Goal: Information Seeking & Learning: Understand process/instructions

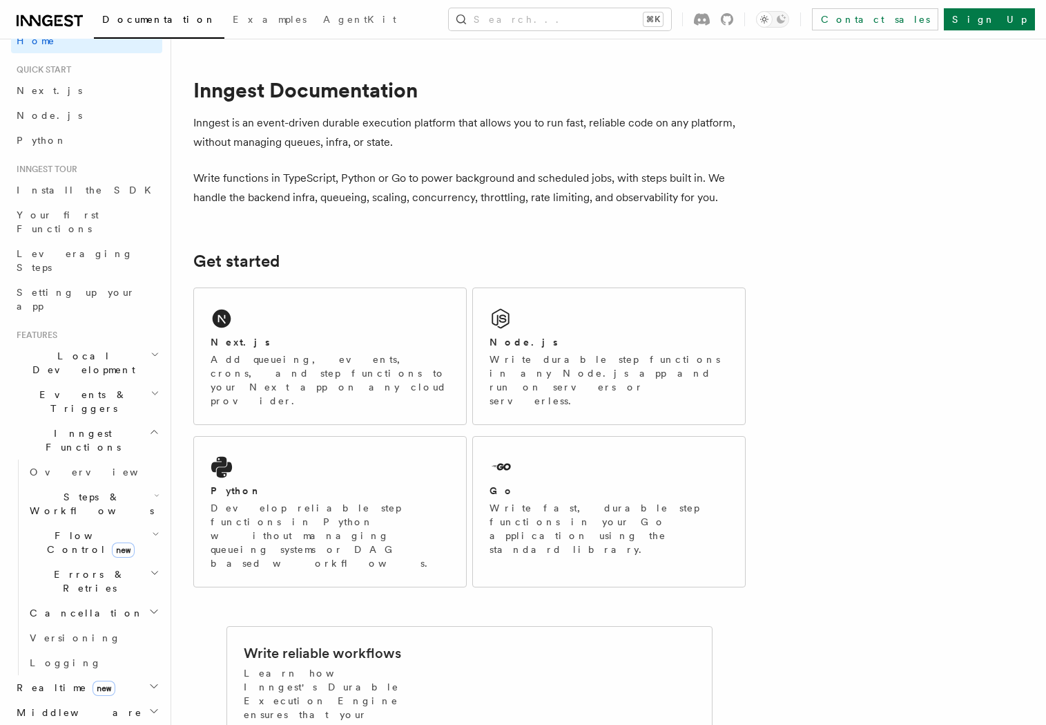
scroll to position [19, 0]
click at [82, 190] on link "Install the SDK" at bounding box center [86, 192] width 151 height 25
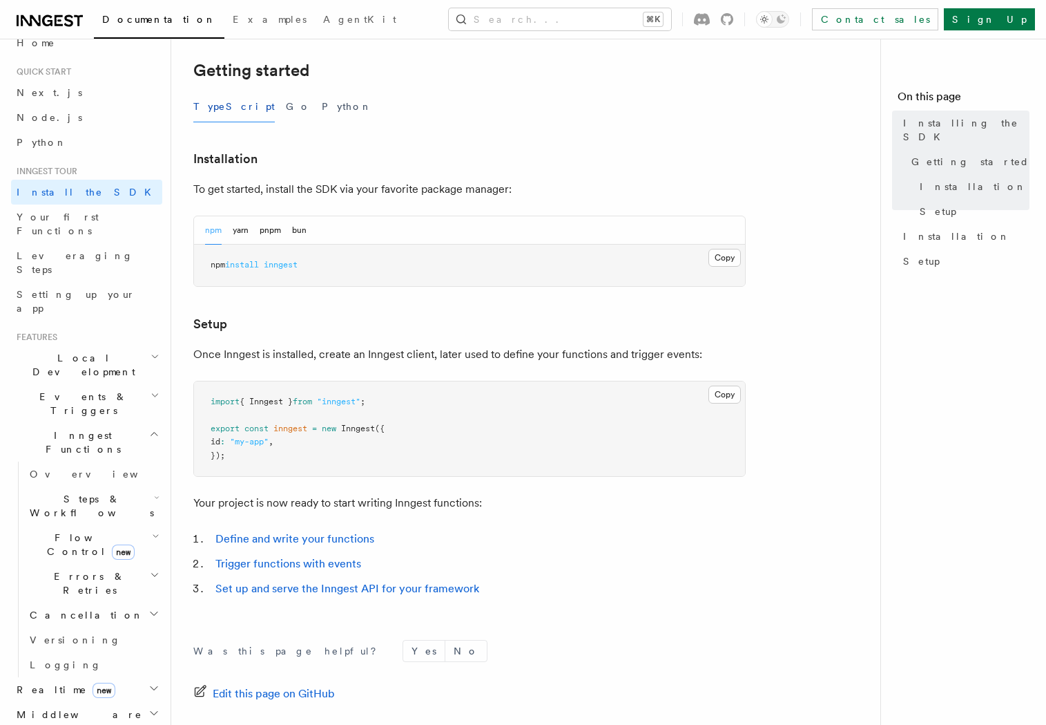
scroll to position [424, 0]
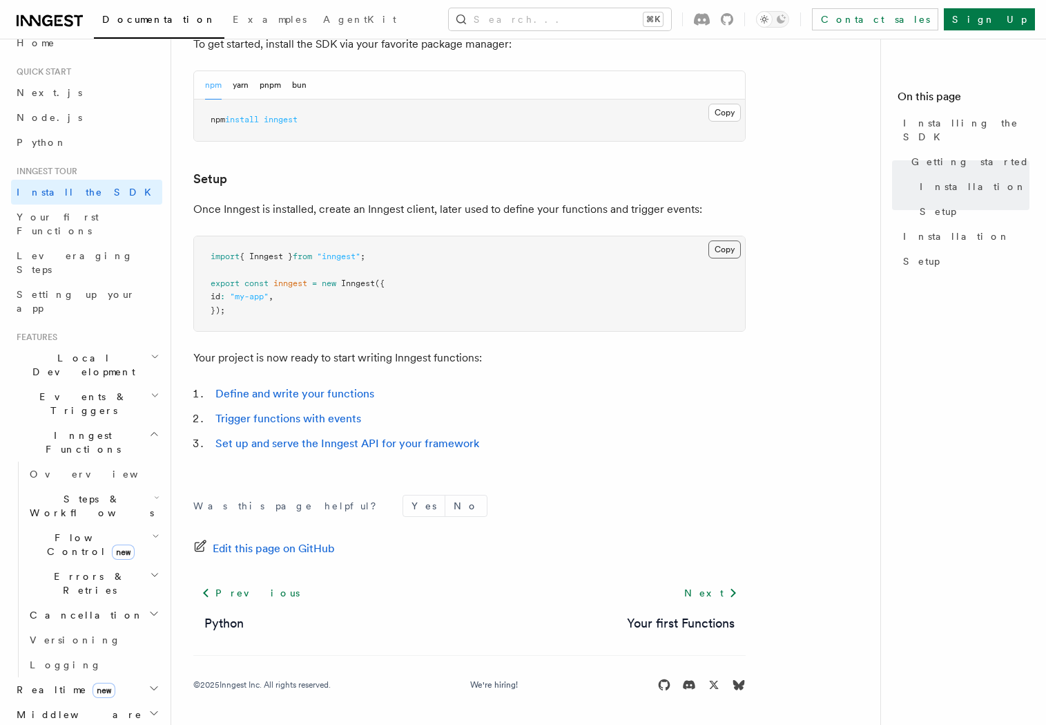
click at [727, 249] on button "Copy Copied" at bounding box center [725, 249] width 32 height 18
click at [312, 401] on li "Define and write your functions" at bounding box center [478, 393] width 535 height 19
click at [294, 390] on link "Define and write your functions" at bounding box center [295, 393] width 159 height 13
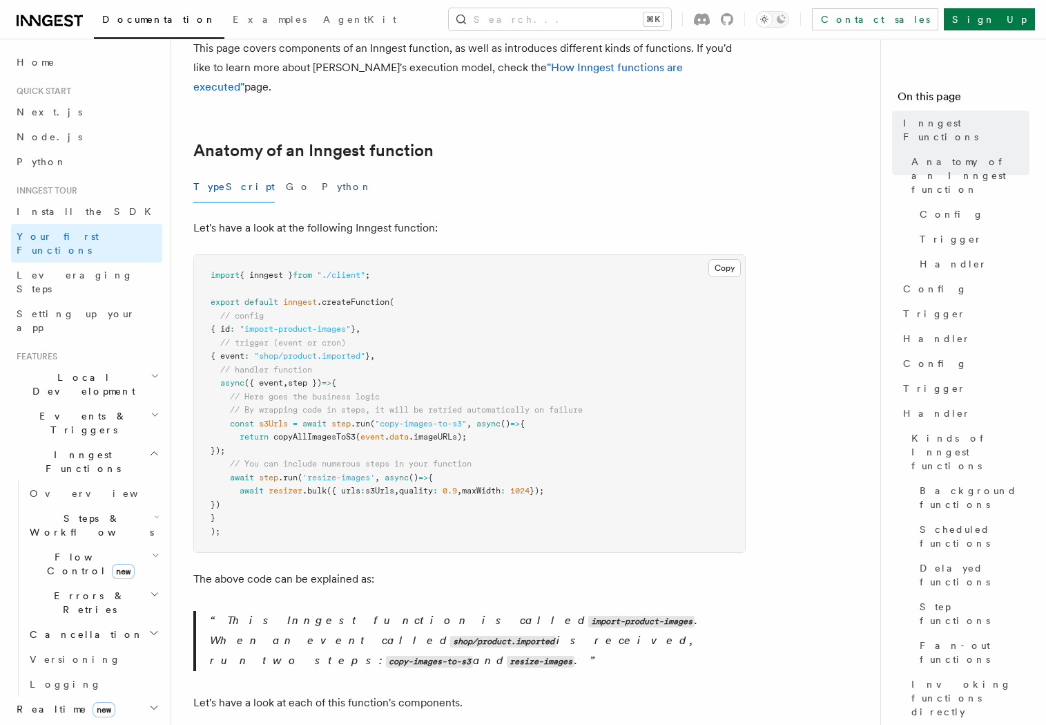
scroll to position [164, 0]
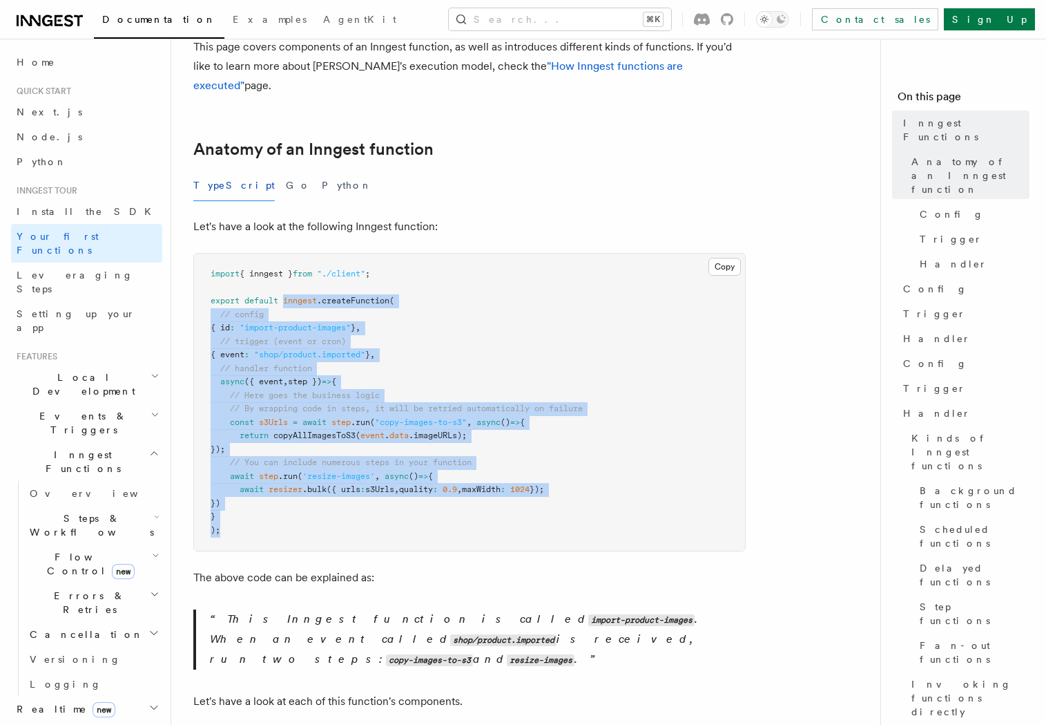
drag, startPoint x: 285, startPoint y: 281, endPoint x: 274, endPoint y: 508, distance: 227.5
click at [274, 508] on pre "import { inngest } from "./client" ; export default inngest .createFunction ( /…" at bounding box center [469, 401] width 551 height 297
copy code "inngest .createFunction ( // config { id : "import-product-images" } , // trigg…"
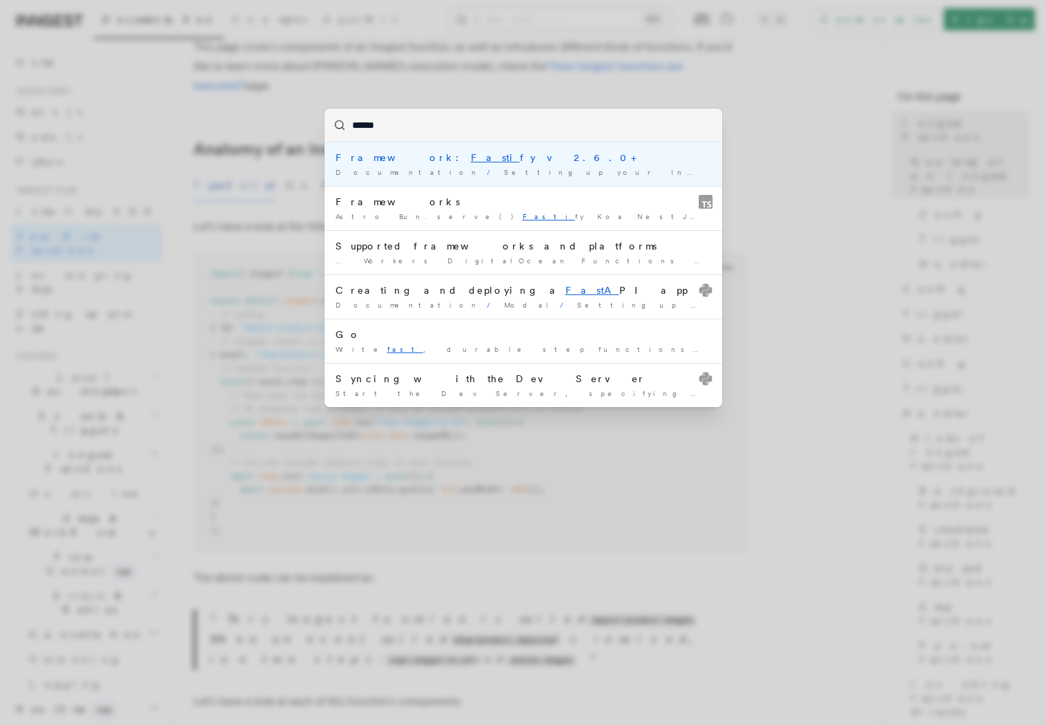
type input "*******"
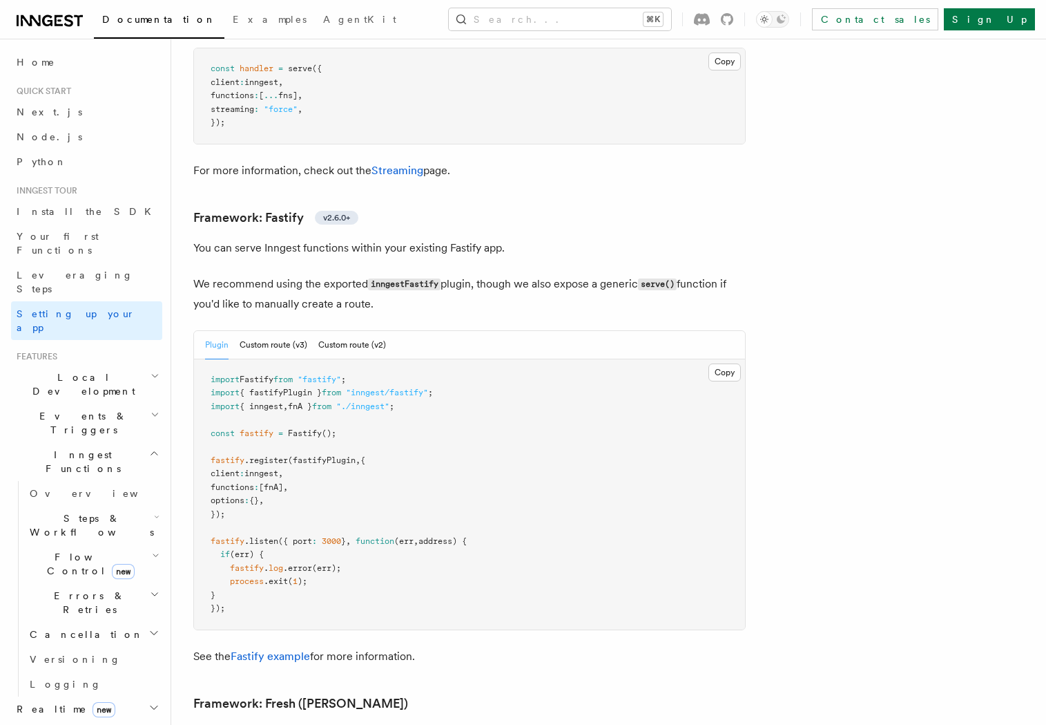
scroll to position [4238, 0]
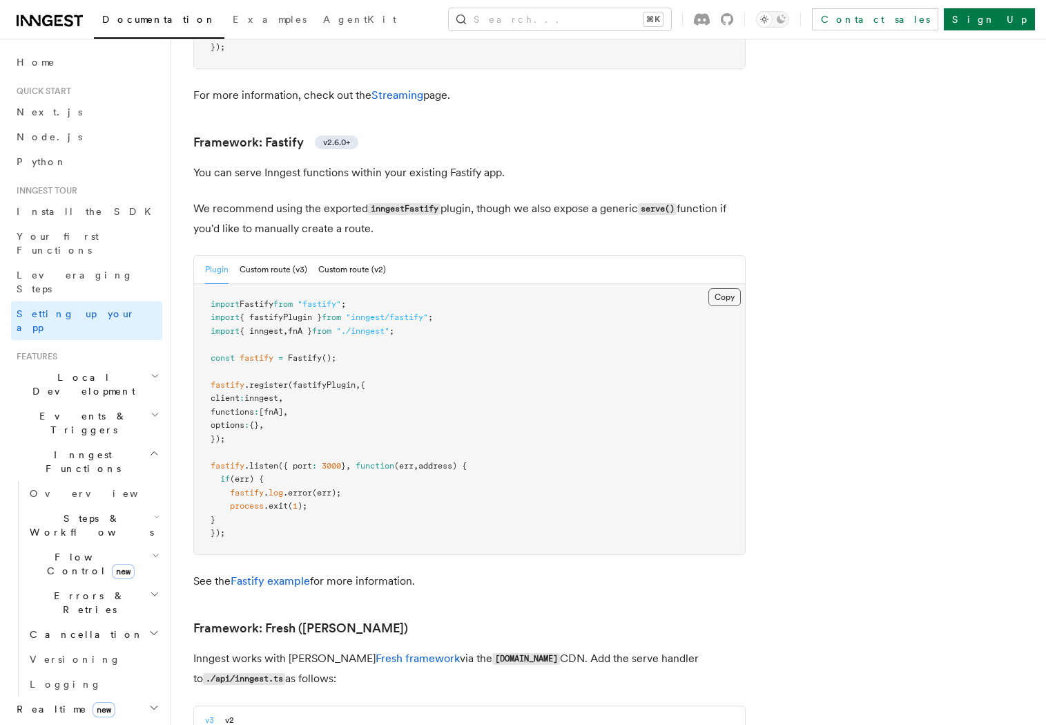
click at [725, 288] on button "Copy Copied" at bounding box center [725, 297] width 32 height 18
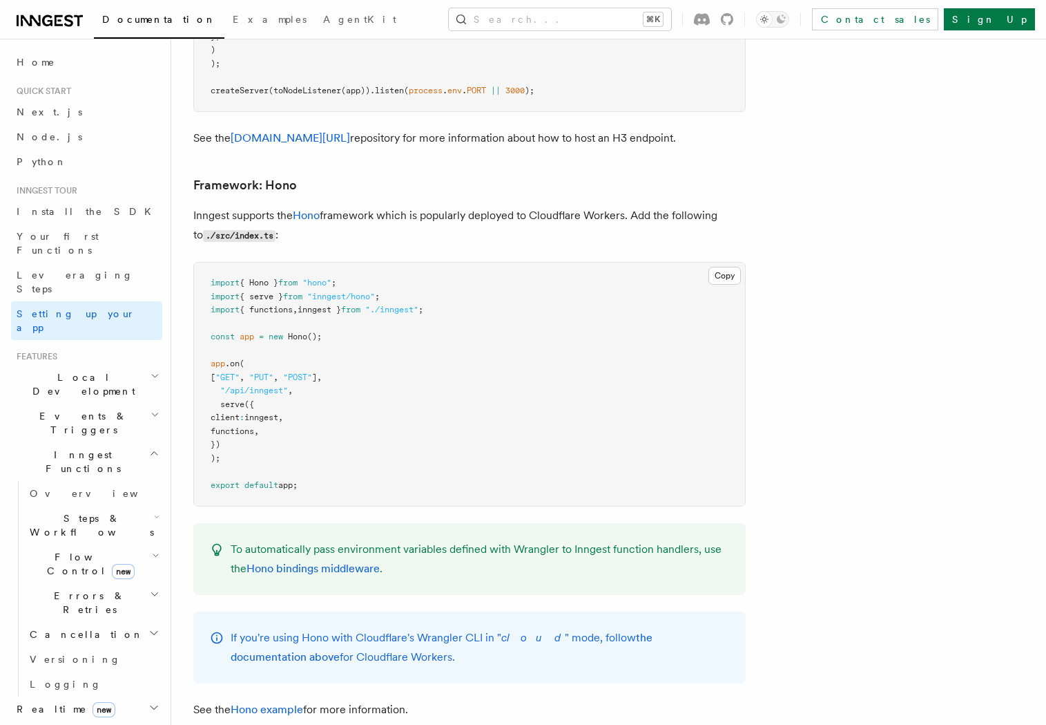
scroll to position [6654, 0]
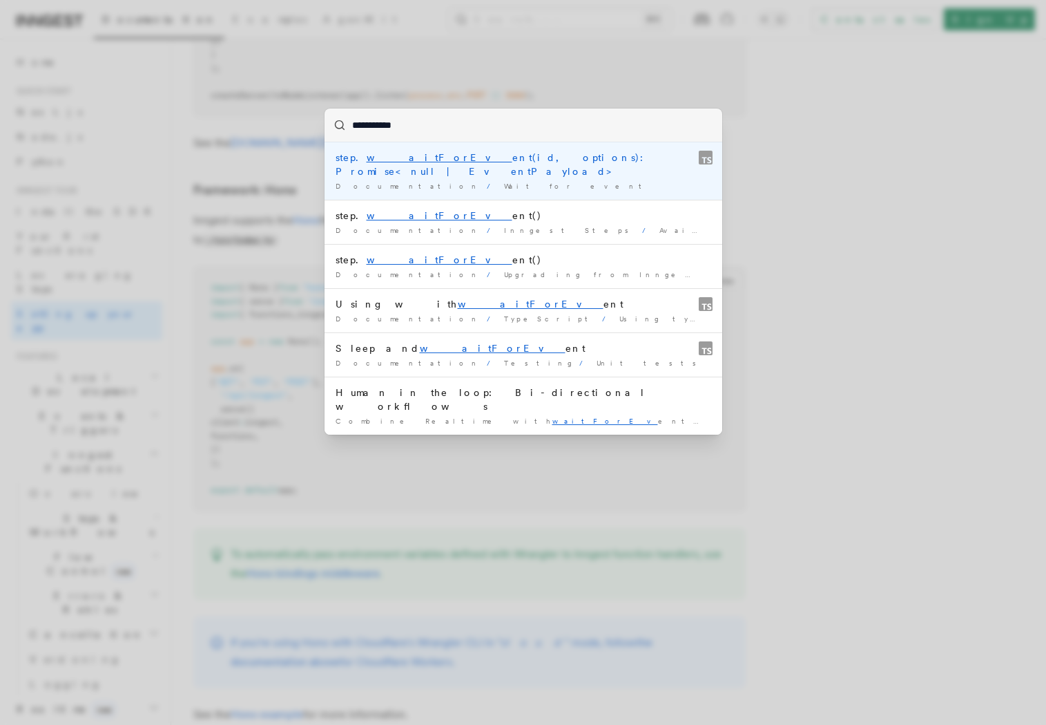
type input "**********"
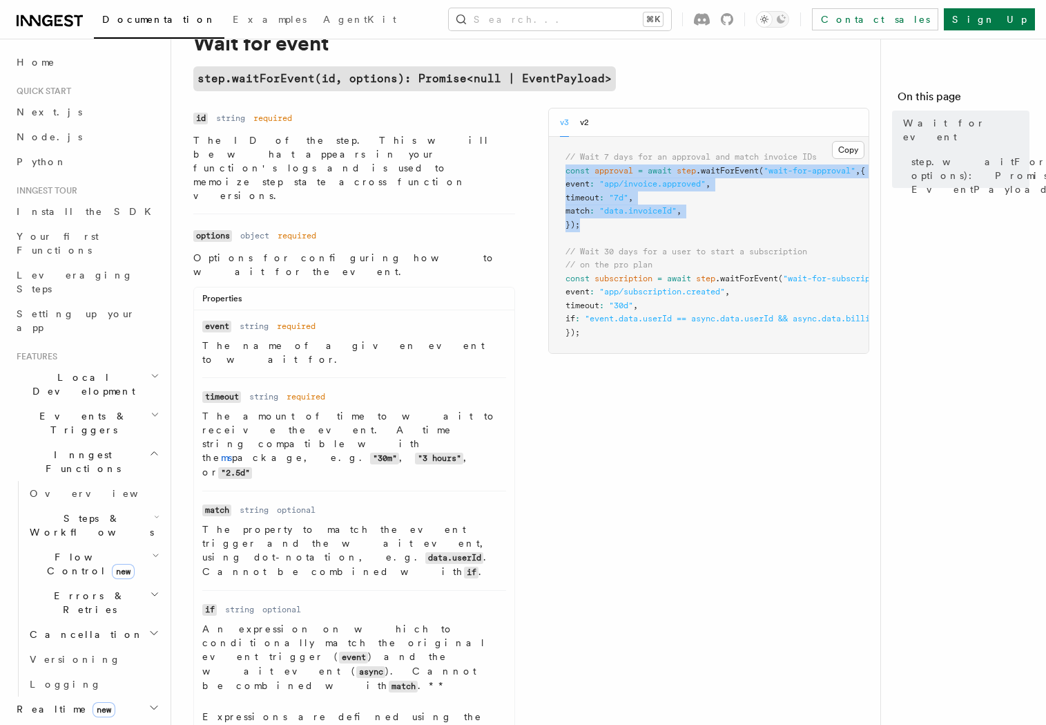
drag, startPoint x: 595, startPoint y: 227, endPoint x: 562, endPoint y: 175, distance: 61.3
click at [562, 175] on pre "// Wait 7 days for an approval and match invoice IDs const approval = await ste…" at bounding box center [709, 245] width 320 height 216
copy code "const approval = await step .waitForEvent ( "wait-for-approval" , { event : "ap…"
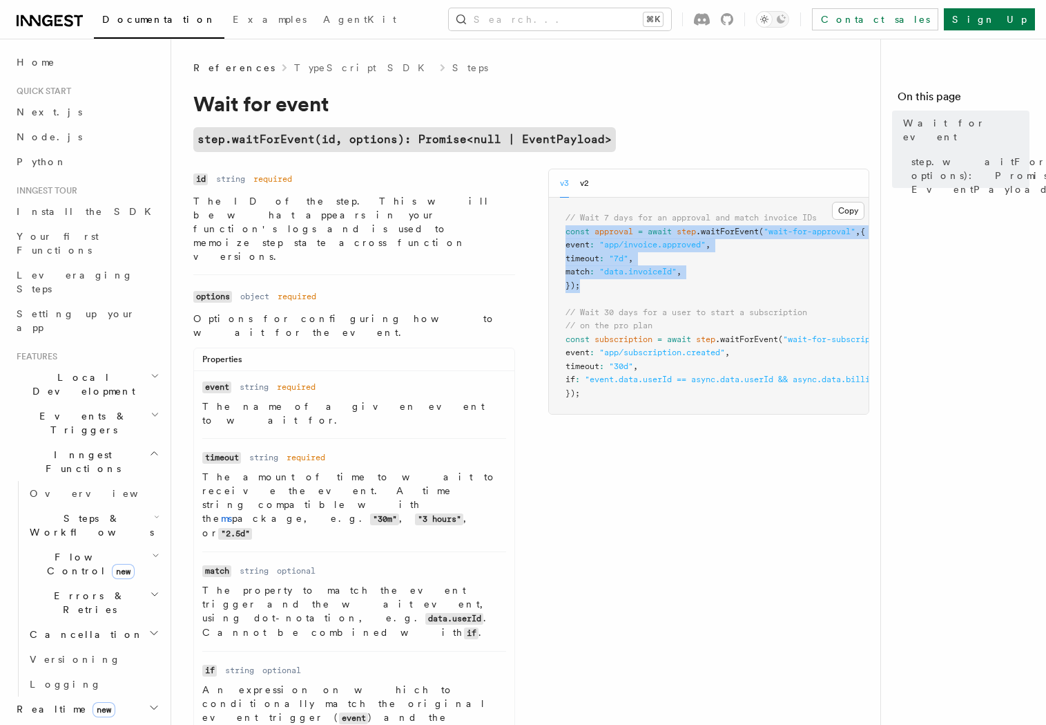
click at [312, 67] on link "TypeScript SDK" at bounding box center [363, 68] width 139 height 14
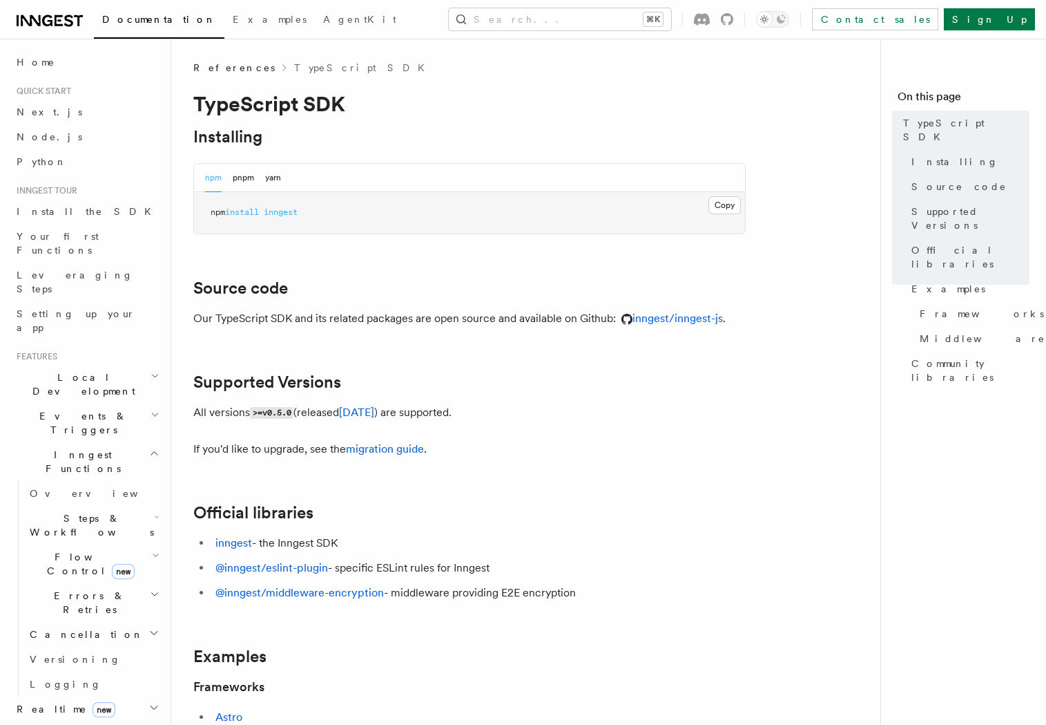
click at [92, 511] on span "Steps & Workflows" at bounding box center [89, 525] width 130 height 28
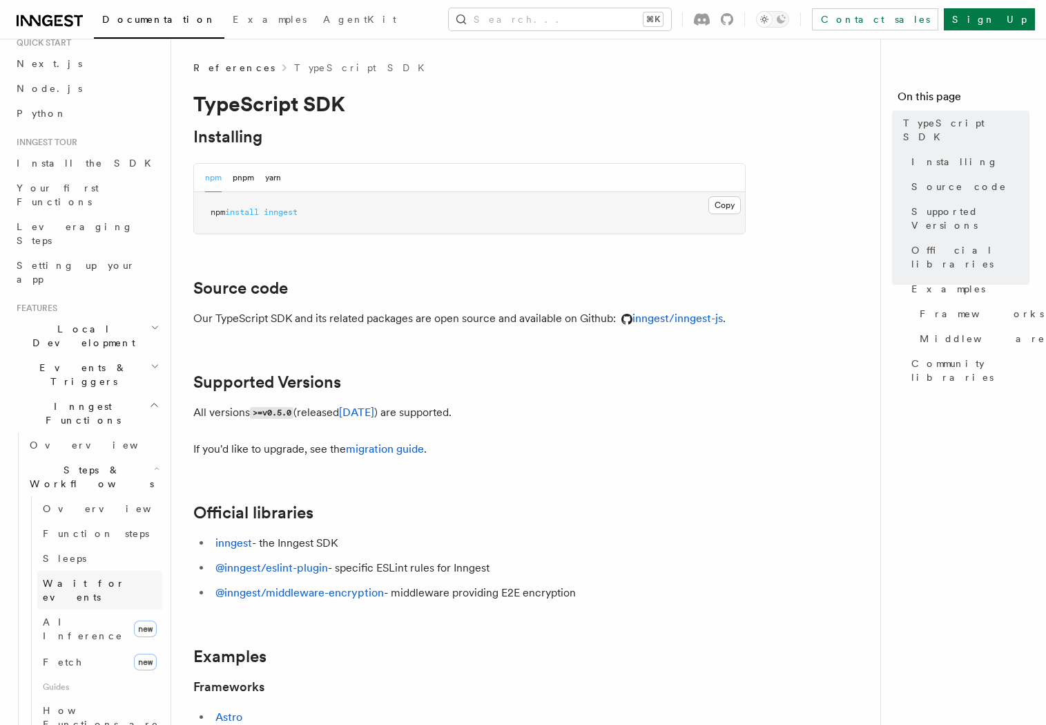
scroll to position [49, 0]
click at [98, 577] on span "Wait for events" at bounding box center [84, 589] width 82 height 25
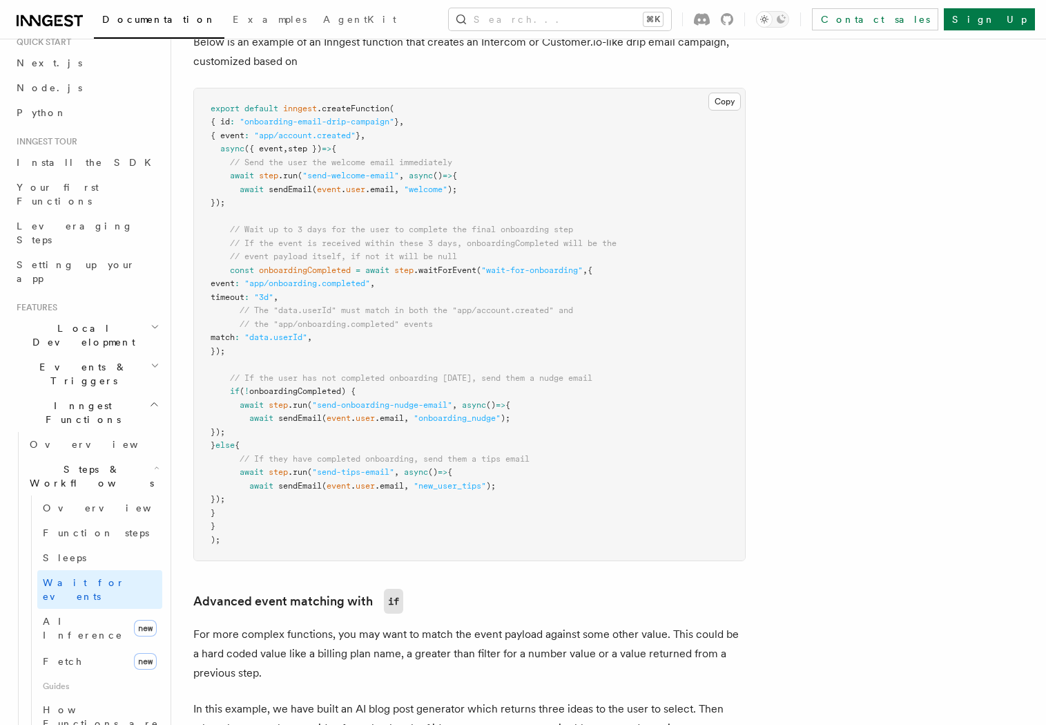
scroll to position [701, 0]
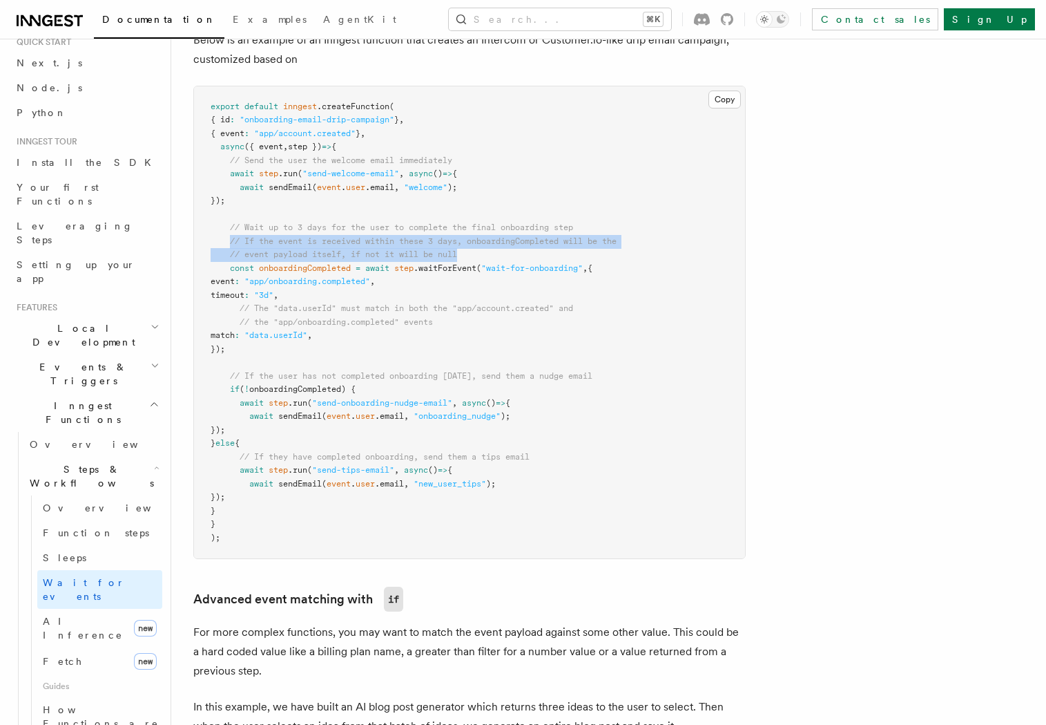
drag, startPoint x: 230, startPoint y: 242, endPoint x: 468, endPoint y: 250, distance: 238.4
click at [468, 250] on pre "export default inngest .createFunction ( { id : "onboarding-email-drip-campaign…" at bounding box center [469, 322] width 551 height 472
copy code "// If the event is received within these 3 days, onboardingCompleted will be th…"
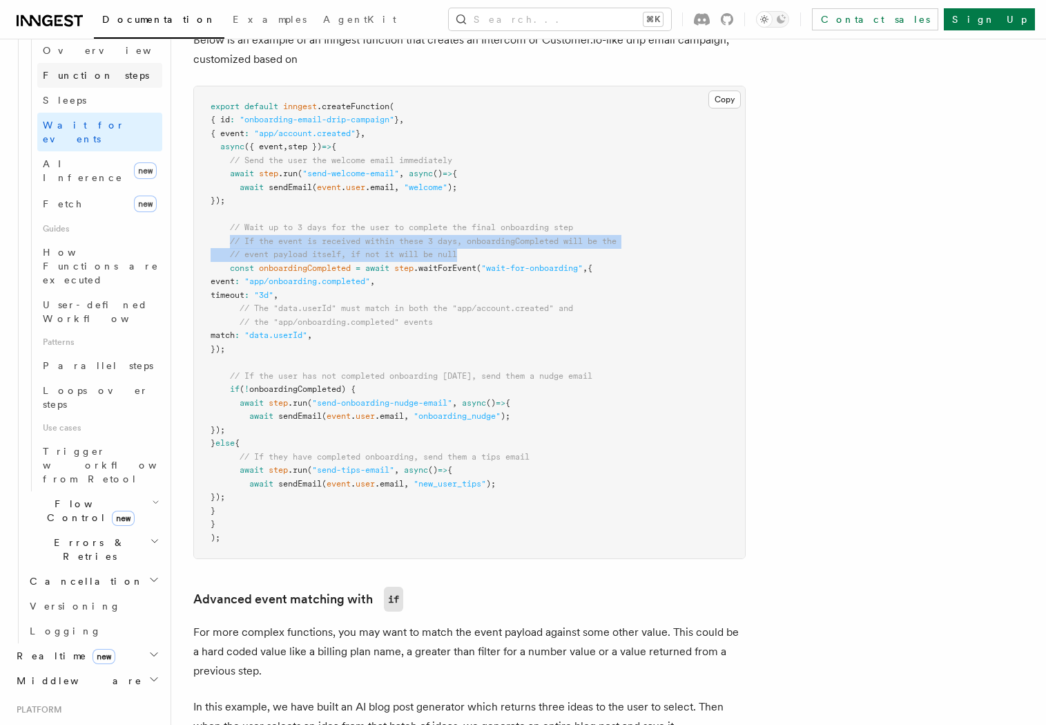
scroll to position [754, 0]
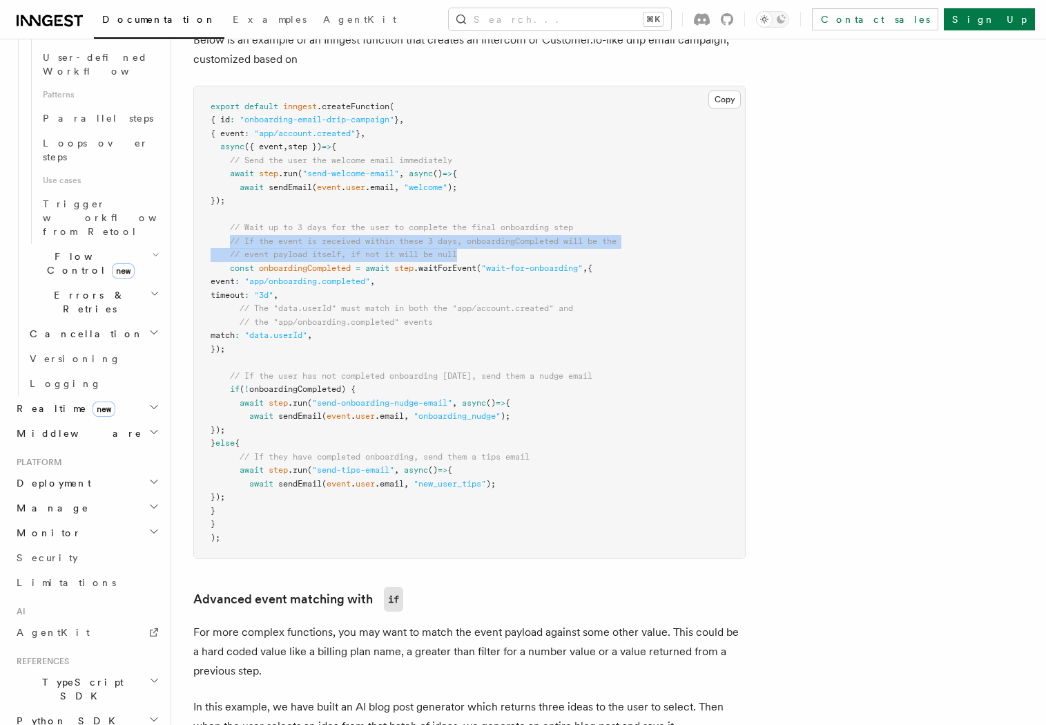
click at [84, 708] on h2 "Python SDK" at bounding box center [86, 720] width 151 height 25
click at [84, 669] on h2 "TypeScript SDK" at bounding box center [86, 688] width 151 height 39
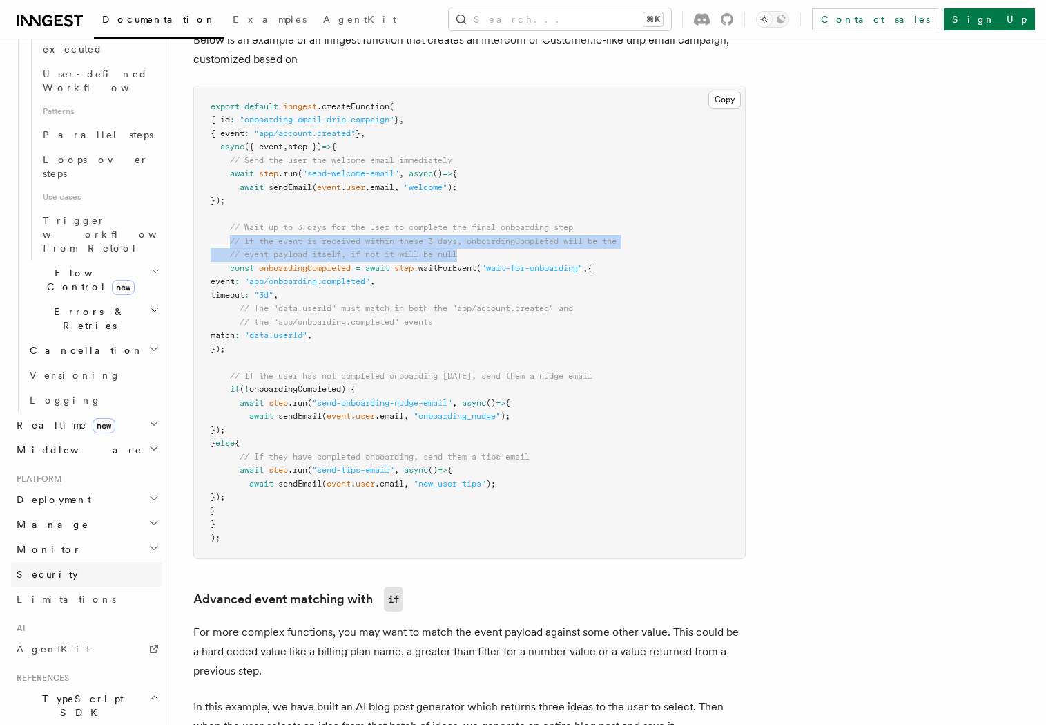
scroll to position [738, 0]
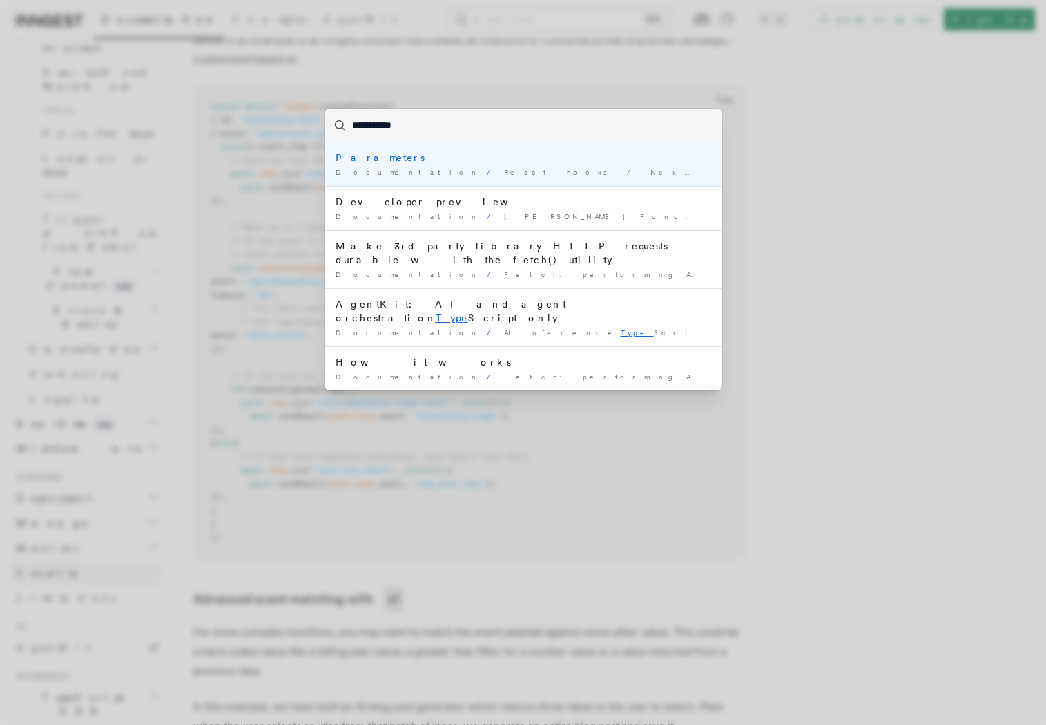
type input "**********"
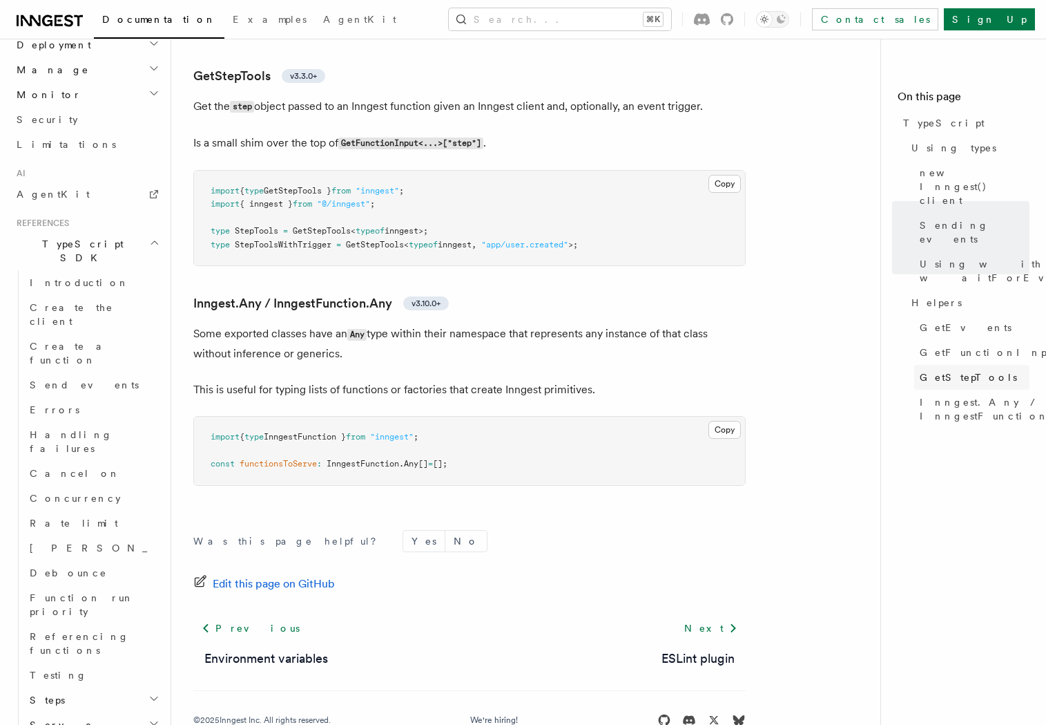
scroll to position [3190, 0]
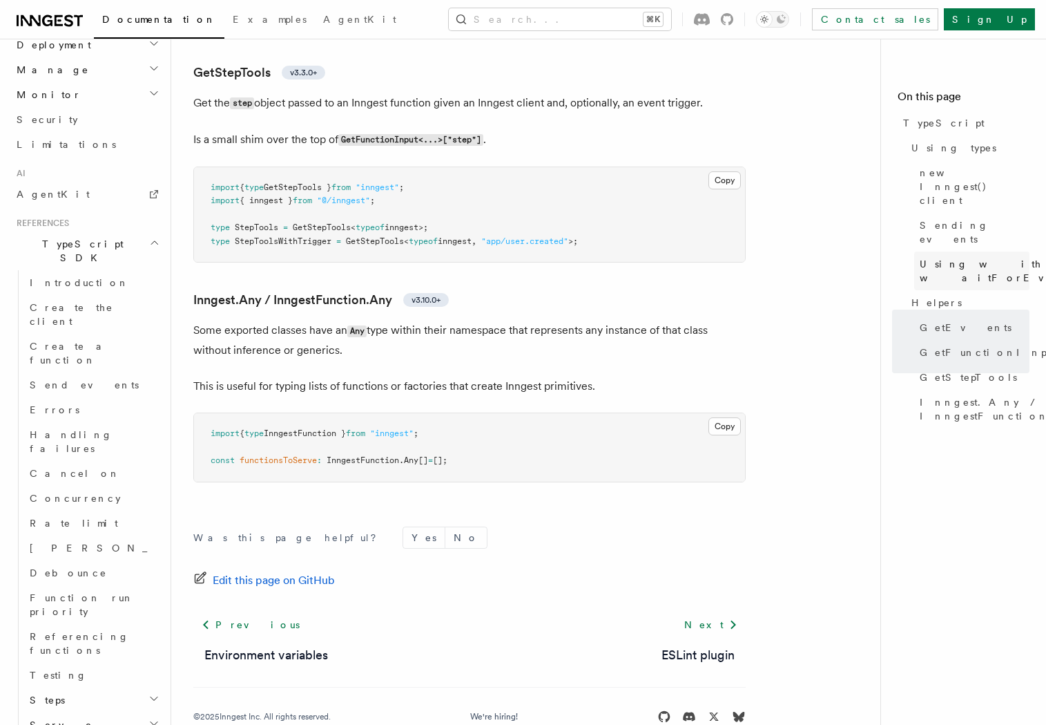
click at [969, 257] on span "Using with waitForEvent" at bounding box center [1003, 271] width 166 height 28
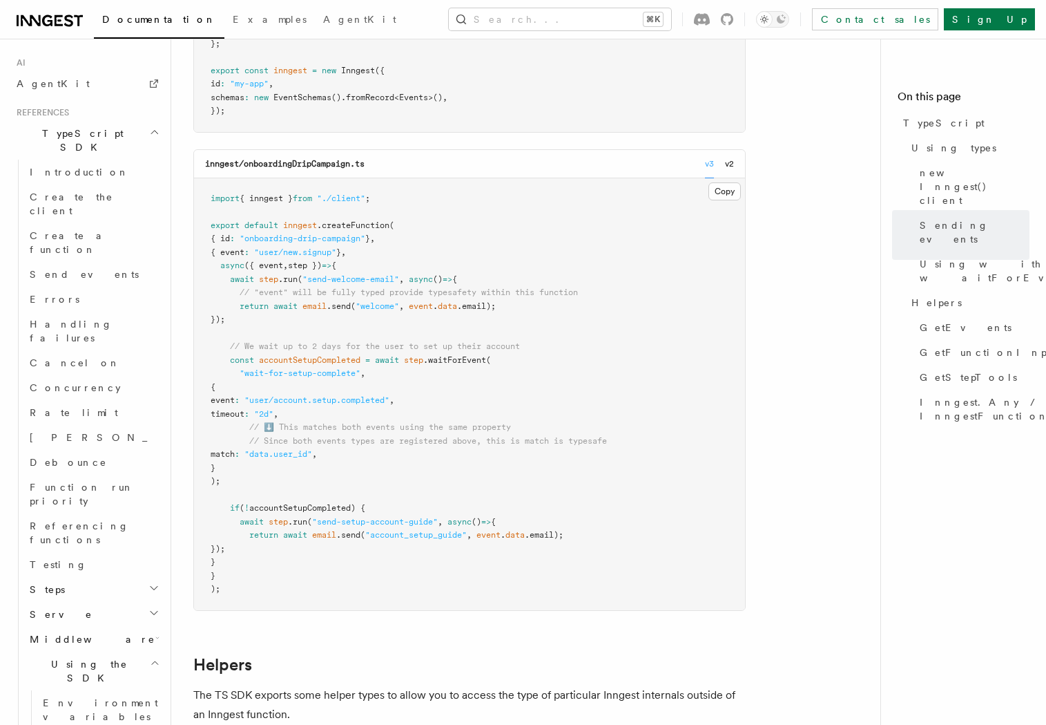
scroll to position [2903, 0]
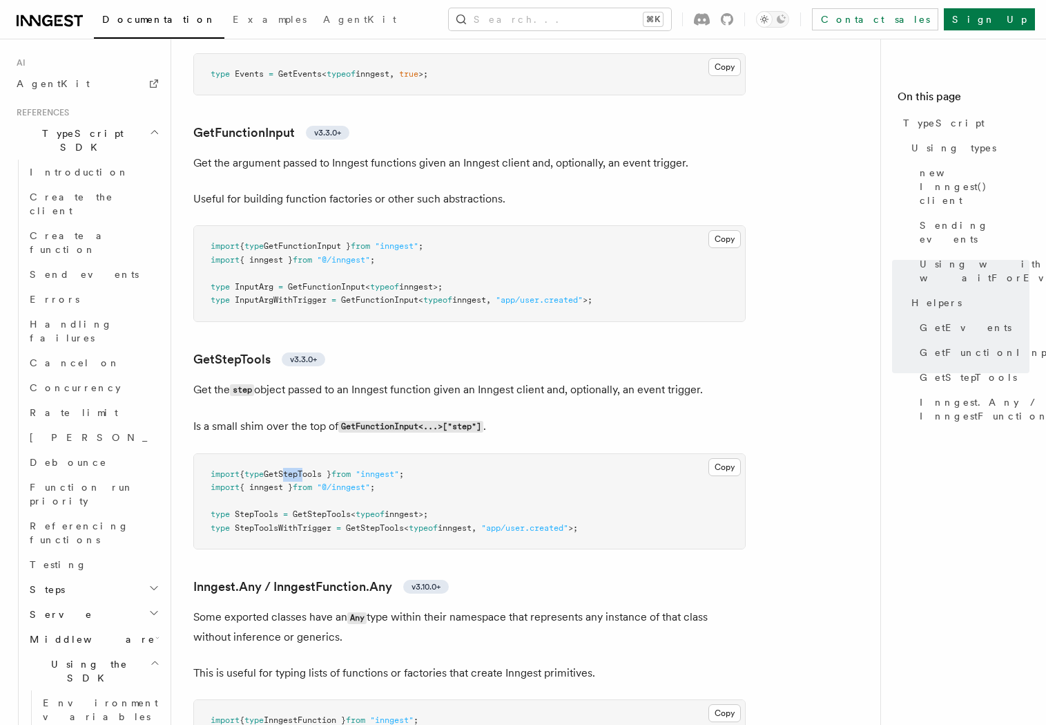
drag, startPoint x: 457, startPoint y: 519, endPoint x: 180, endPoint y: 520, distance: 276.3
copy span "type StepTools = GetStepTools < typeof inngest>;"
